Goal: Task Accomplishment & Management: Complete application form

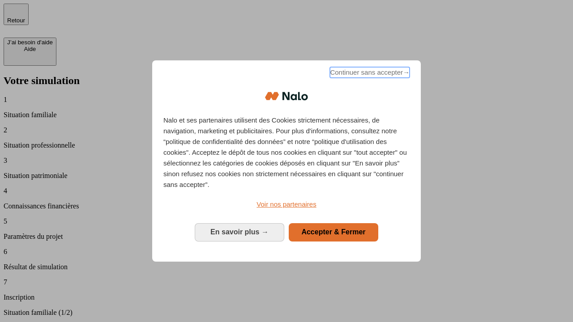
click at [369, 74] on span "Continuer sans accepter →" at bounding box center [370, 72] width 80 height 11
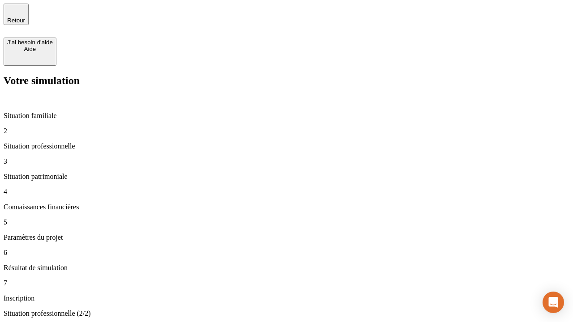
type input "30 000"
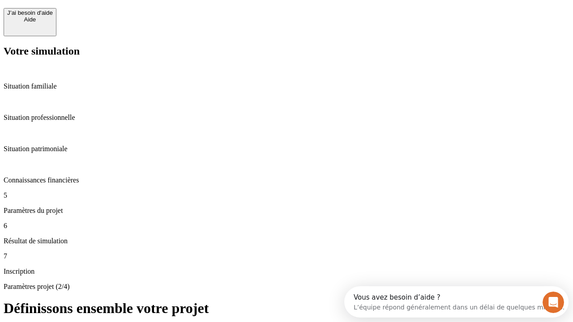
scroll to position [17, 0]
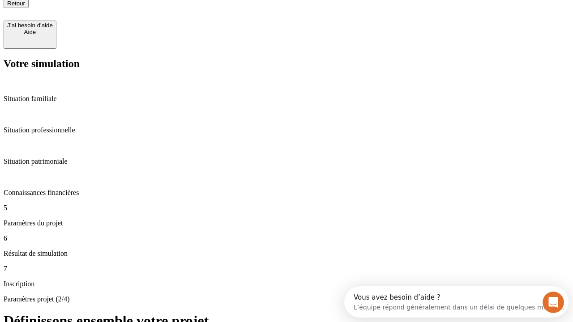
type input "25"
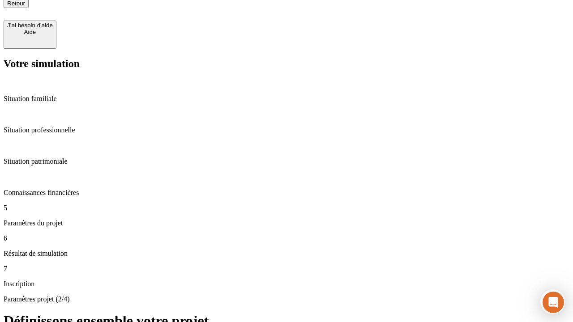
type input "64"
type input "1 000"
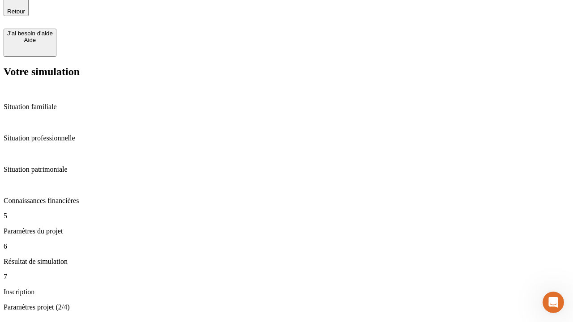
type input "640"
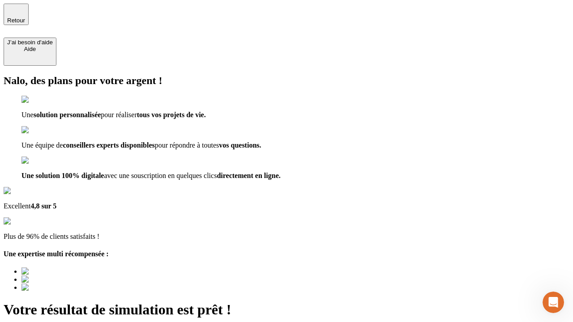
type input "[EMAIL_ADDRESS][PERSON_NAME][DOMAIN_NAME]"
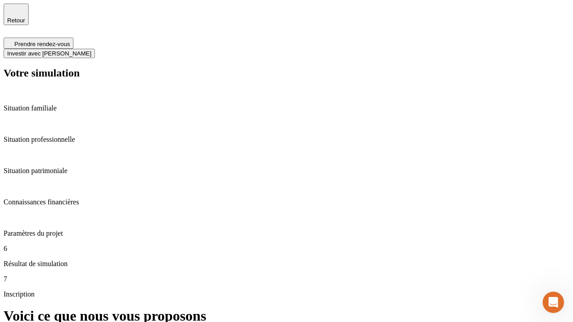
click at [91, 50] on span "Investir avec [PERSON_NAME]" at bounding box center [49, 53] width 84 height 7
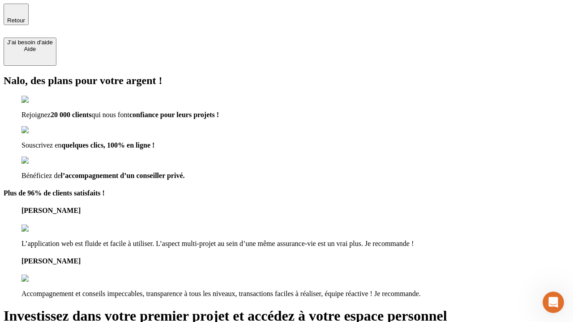
type input "[PERSON_NAME][EMAIL_ADDRESS][DOMAIN_NAME]"
